Goal: Task Accomplishment & Management: Use online tool/utility

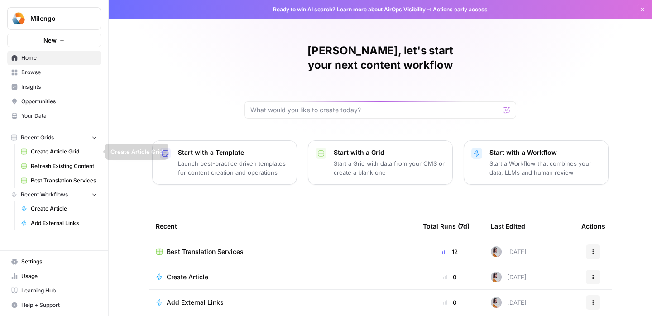
click at [46, 173] on link "Refresh Existing Content" at bounding box center [59, 166] width 84 height 14
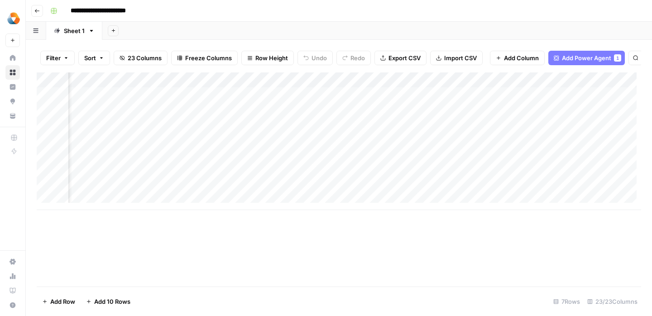
scroll to position [0, 367]
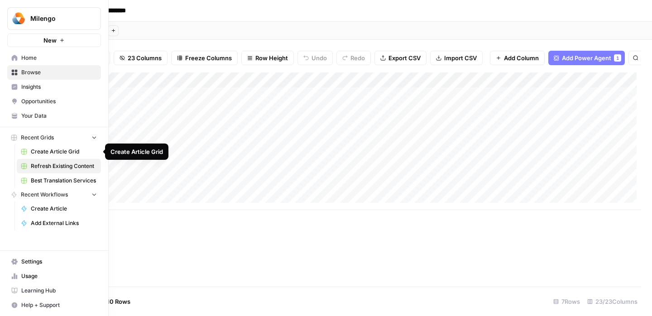
click at [48, 180] on span "Best Translation Services" at bounding box center [64, 181] width 66 height 8
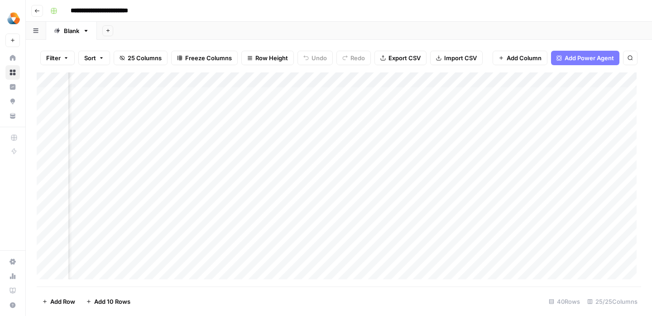
scroll to position [0, 666]
click at [277, 111] on div "Add Column" at bounding box center [339, 179] width 605 height 214
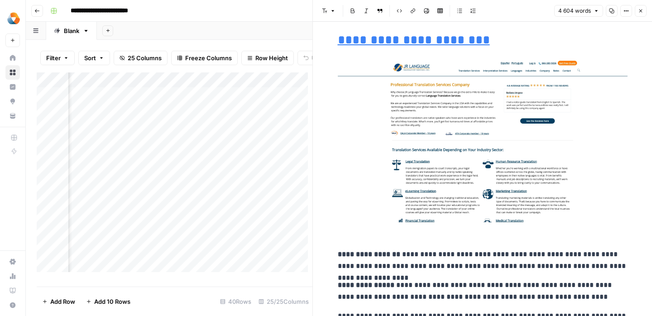
scroll to position [6046, 0]
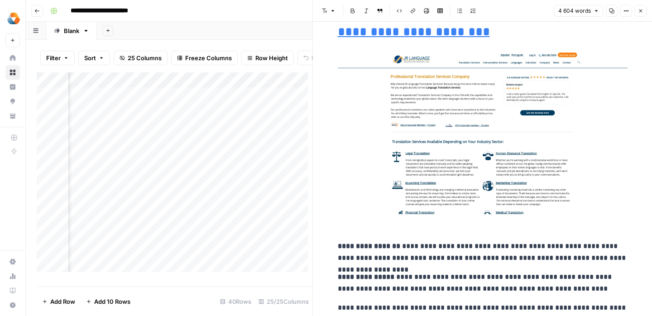
click at [228, 243] on div "Add Column" at bounding box center [175, 175] width 276 height 207
click at [644, 11] on button "Close" at bounding box center [641, 11] width 12 height 12
